Goal: Find contact information: Find phone

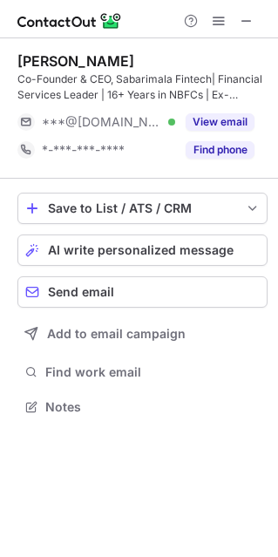
scroll to position [394, 278]
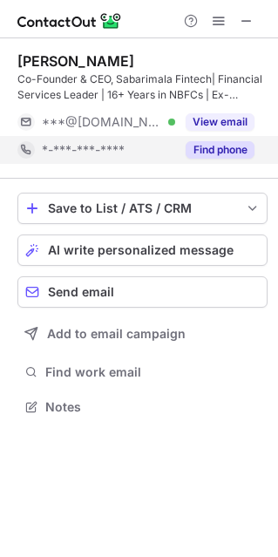
click at [225, 152] on button "Find phone" at bounding box center [220, 149] width 69 height 17
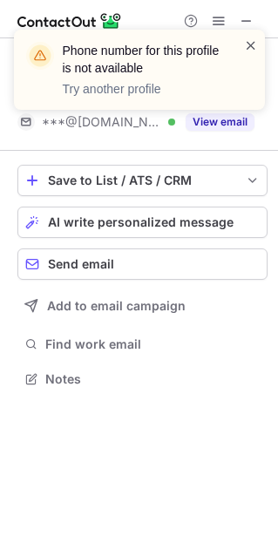
scroll to position [366, 278]
click at [254, 46] on span at bounding box center [251, 45] width 14 height 17
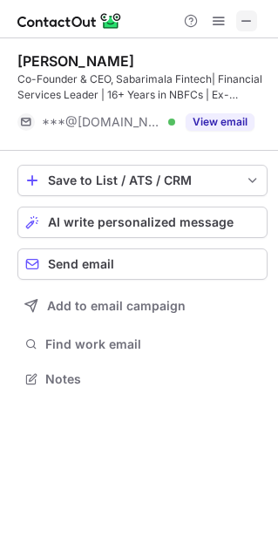
click at [245, 14] on span at bounding box center [246, 21] width 14 height 14
